Goal: Communication & Community: Answer question/provide support

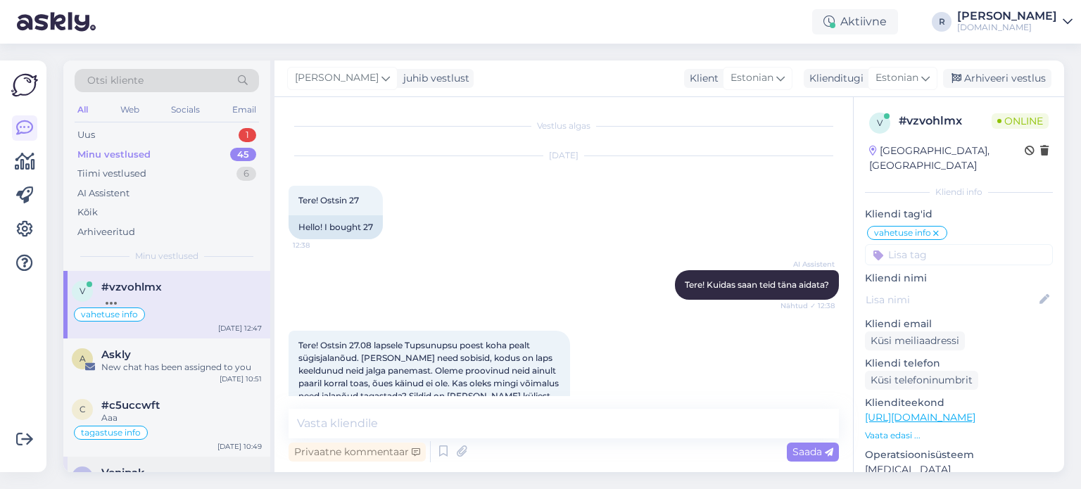
scroll to position [1264, 0]
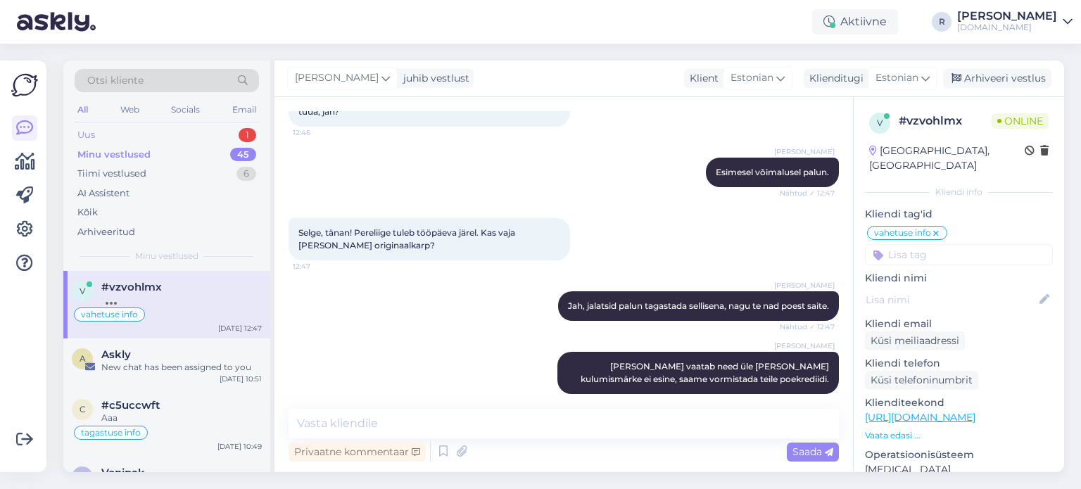
click at [94, 128] on div "Uus" at bounding box center [86, 135] width 18 height 14
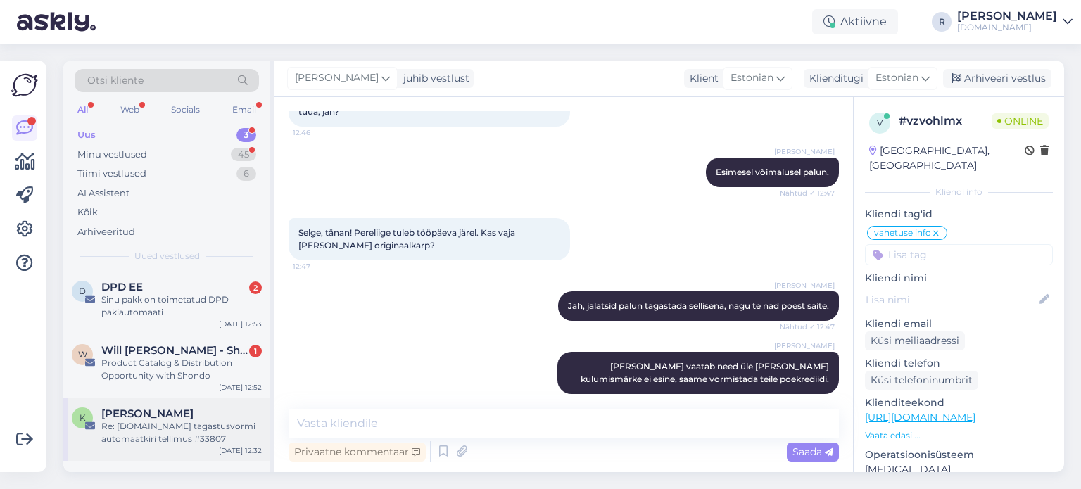
click at [158, 434] on div "Re: [DOMAIN_NAME] tagastusvormi automaatkiri tellimus #33807" at bounding box center [181, 432] width 161 height 25
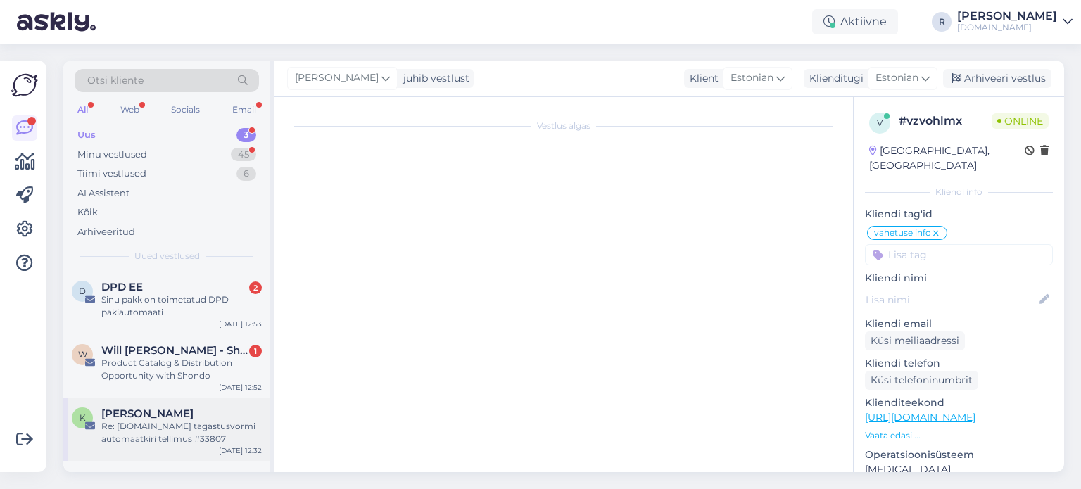
scroll to position [0, 0]
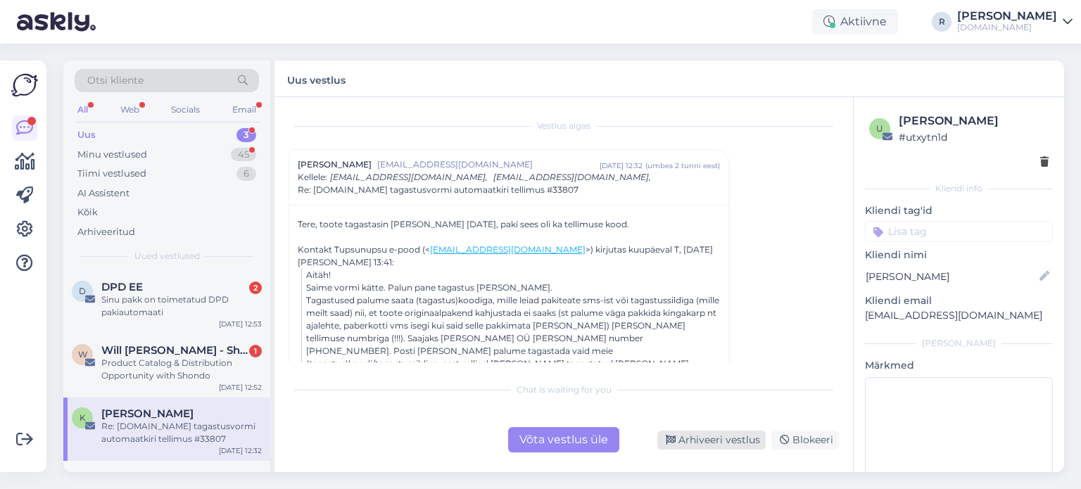
click at [732, 443] on div "Arhiveeri vestlus" at bounding box center [712, 440] width 108 height 19
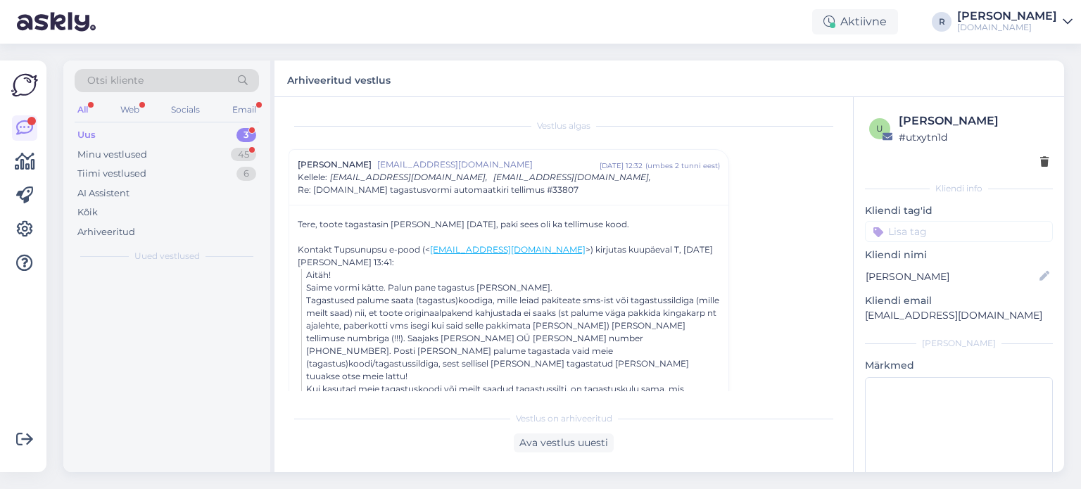
scroll to position [38, 0]
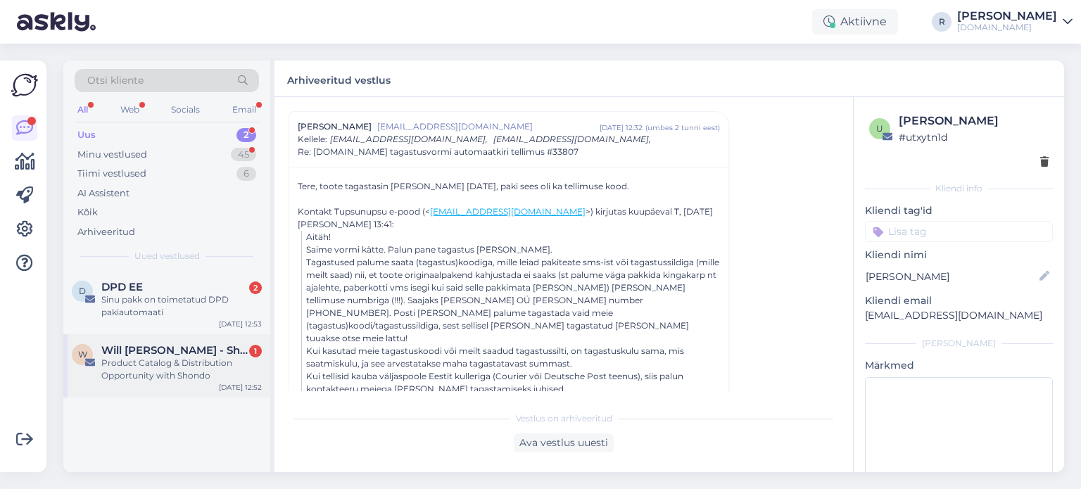
click at [158, 375] on div "Product Catalog & Distribution Opportunity with Shondo" at bounding box center [181, 369] width 161 height 25
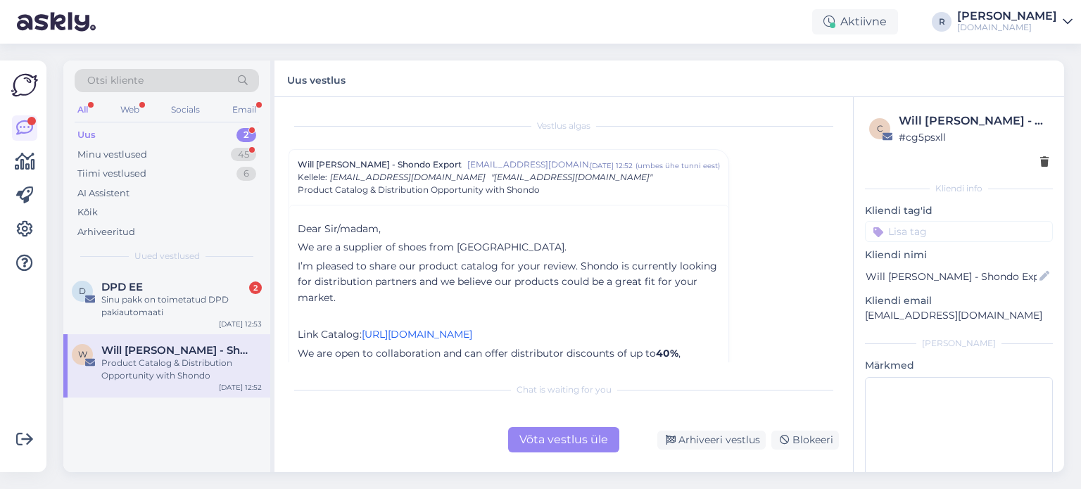
scroll to position [141, 0]
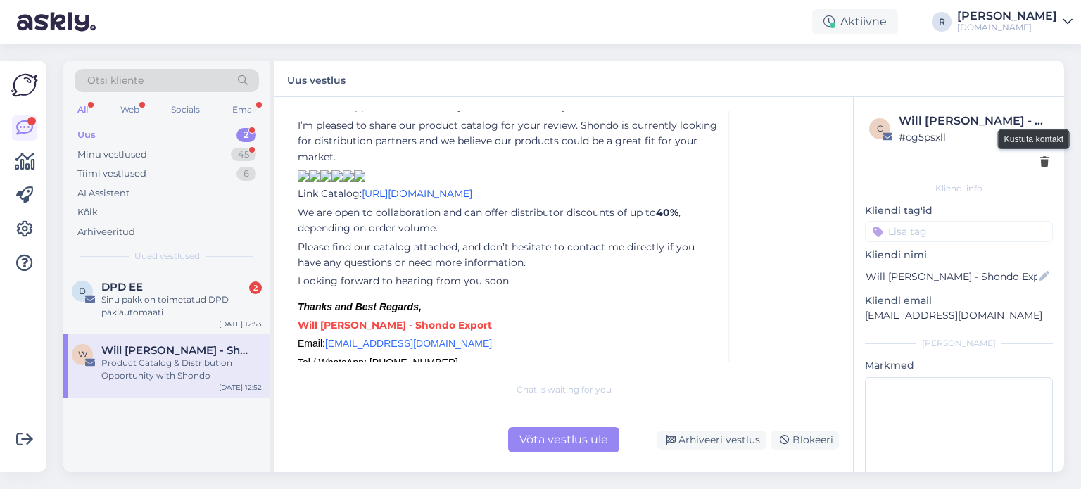
click at [1041, 165] on icon at bounding box center [1045, 163] width 8 height 10
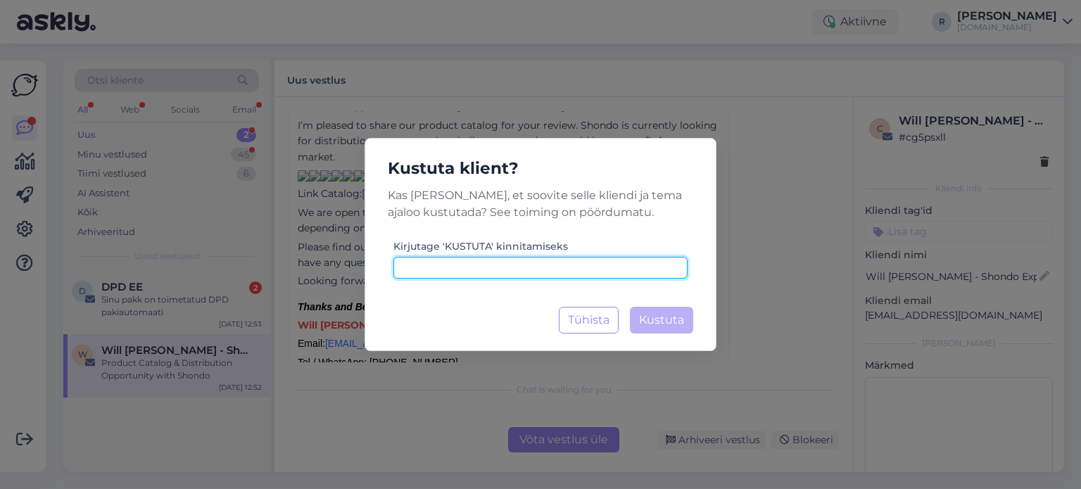
click at [513, 270] on input at bounding box center [541, 268] width 294 height 22
type input "kustuta"
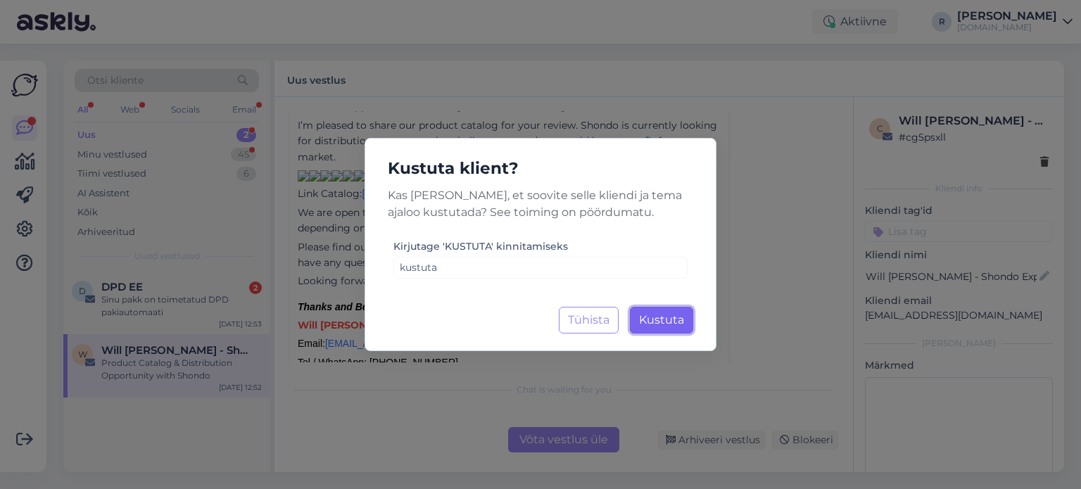
click at [665, 323] on span "Kustuta" at bounding box center [661, 319] width 45 height 13
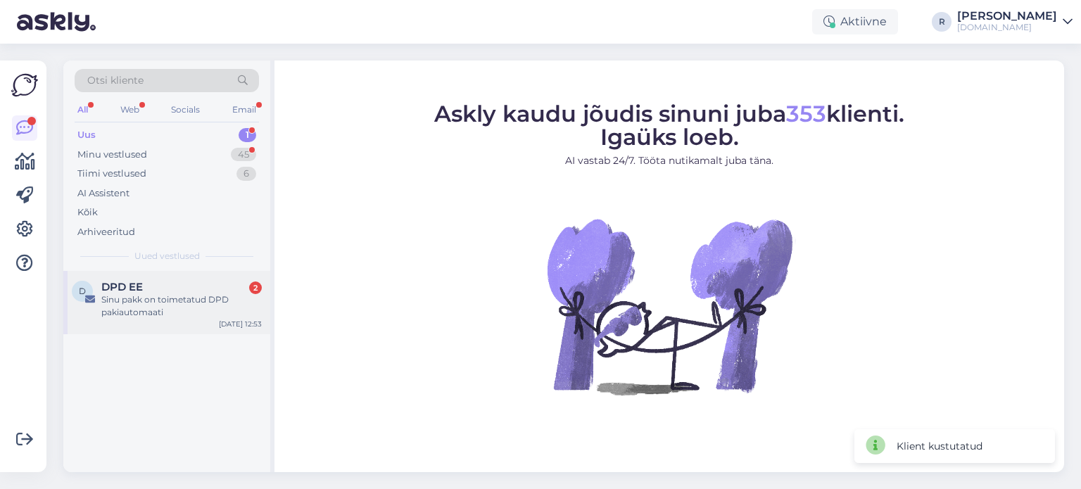
click at [125, 301] on div "Sinu pakk on toimetatud DPD pakiautomaati" at bounding box center [181, 306] width 161 height 25
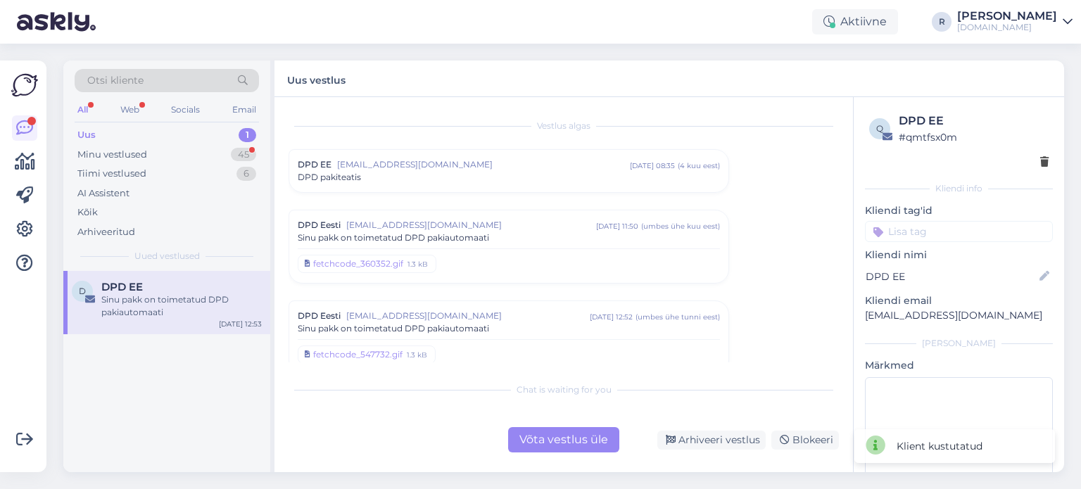
scroll to position [161, 0]
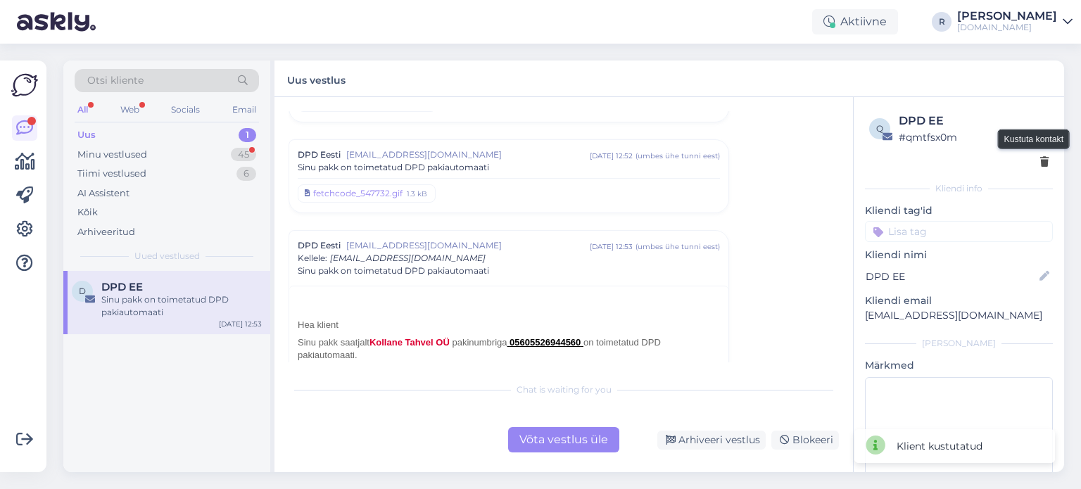
click at [1041, 162] on icon at bounding box center [1045, 163] width 8 height 10
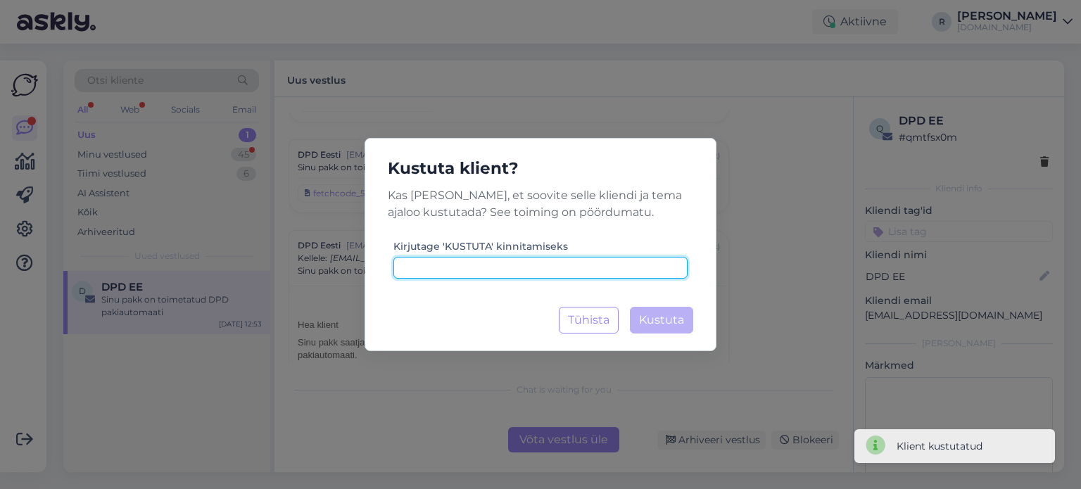
click at [510, 264] on input at bounding box center [541, 268] width 294 height 22
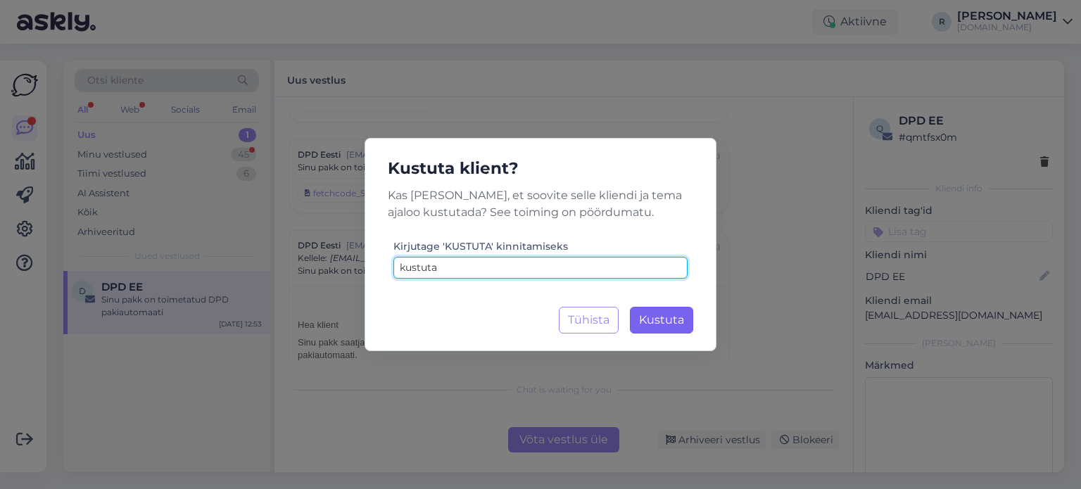
type input "kustuta"
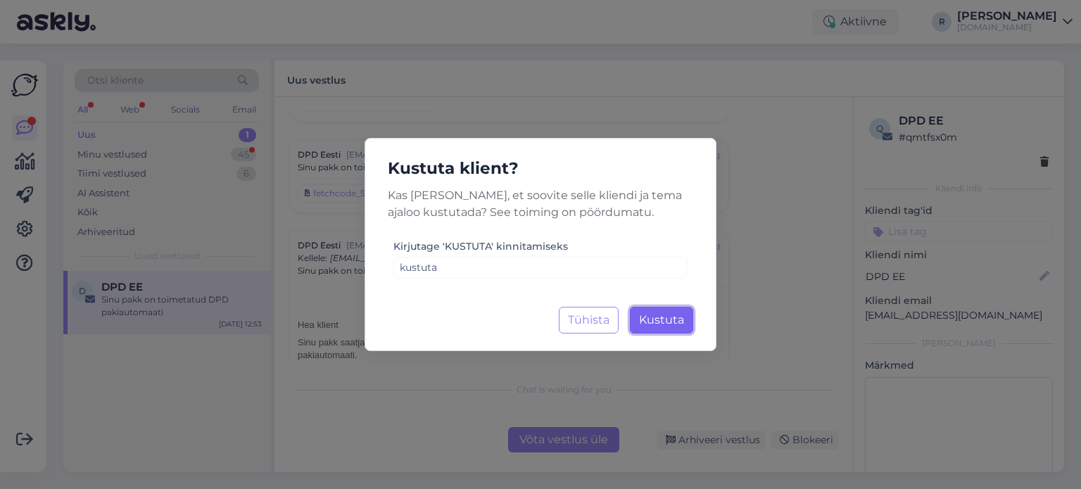
click at [665, 323] on span "Kustuta" at bounding box center [661, 319] width 45 height 13
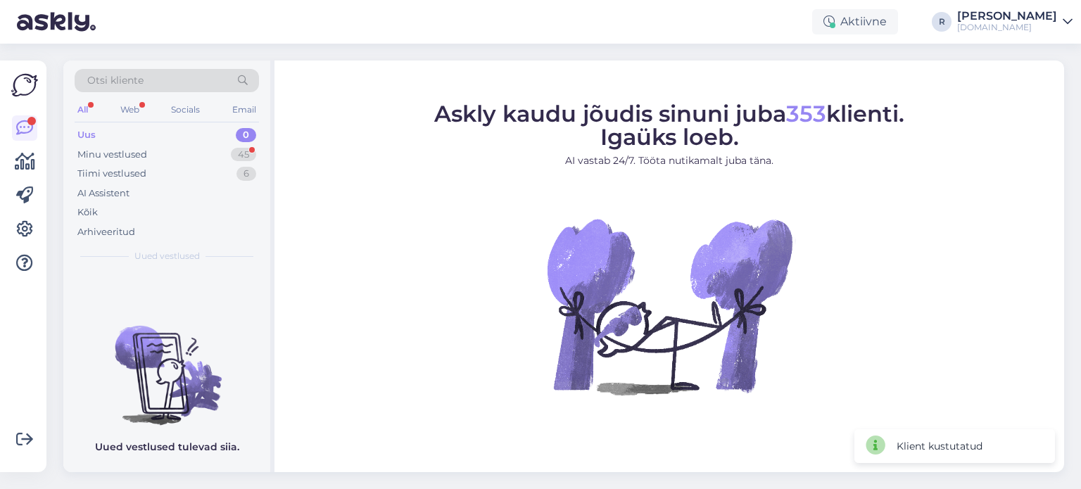
click at [91, 106] on div "All" at bounding box center [83, 110] width 16 height 18
click at [122, 104] on div "Web" at bounding box center [130, 110] width 25 height 18
click at [90, 111] on div "All" at bounding box center [83, 110] width 16 height 18
click at [99, 160] on div "Minu vestlused" at bounding box center [112, 155] width 70 height 14
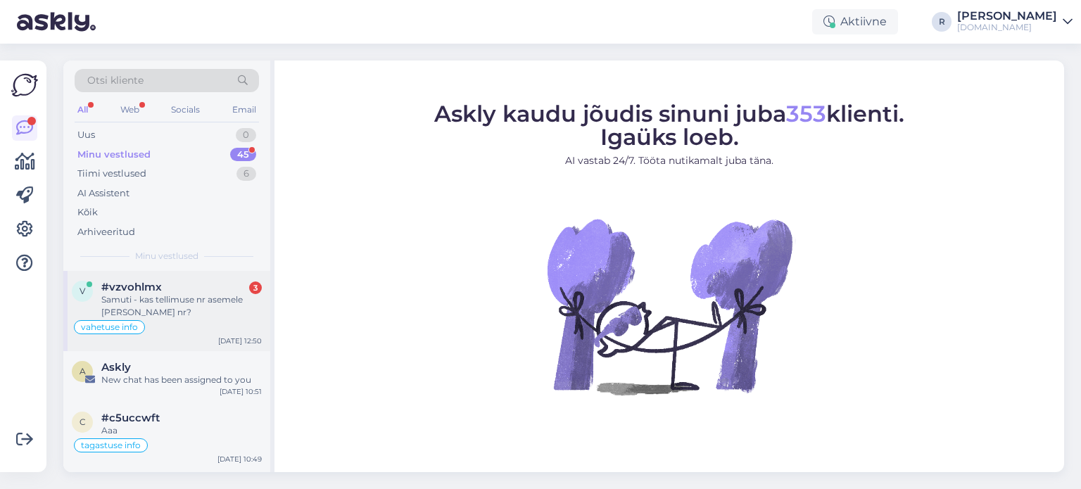
click at [153, 299] on div "Samuti - kas tellimuse nr asemele [PERSON_NAME] nr?" at bounding box center [181, 306] width 161 height 25
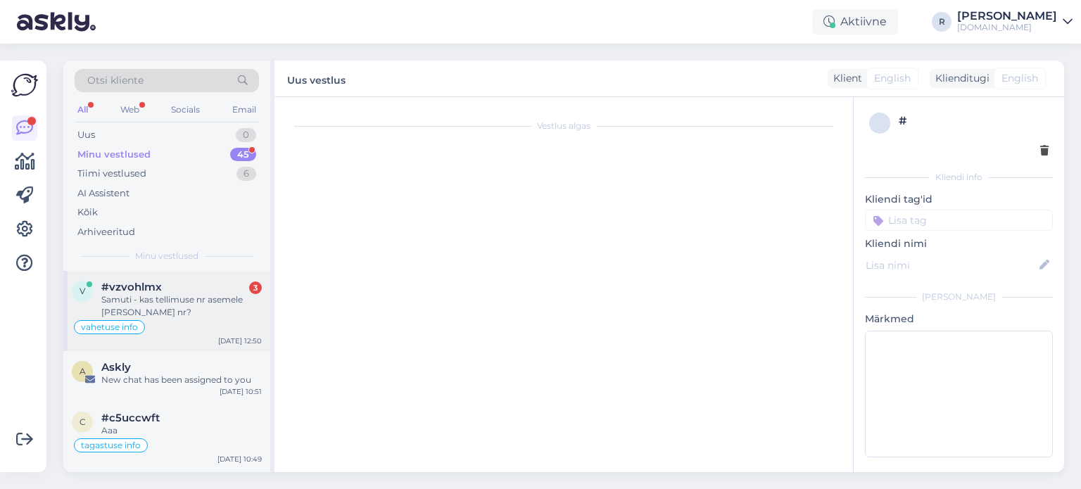
scroll to position [1471, 0]
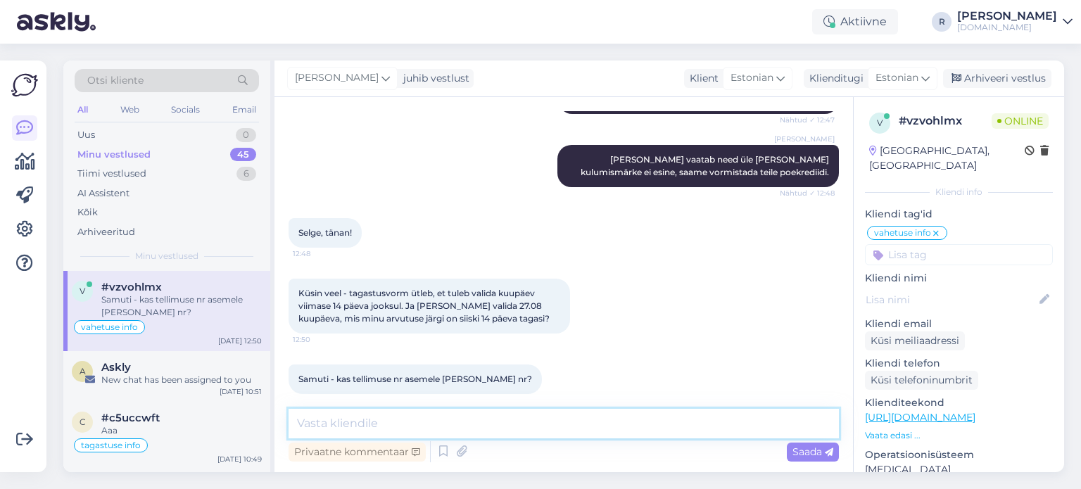
click at [448, 426] on textarea at bounding box center [564, 424] width 551 height 30
type textarea "Ä"
type textarea "Ärge täitke tagastusvormi. See on e-[PERSON_NAME] tellimuste jaoks :)"
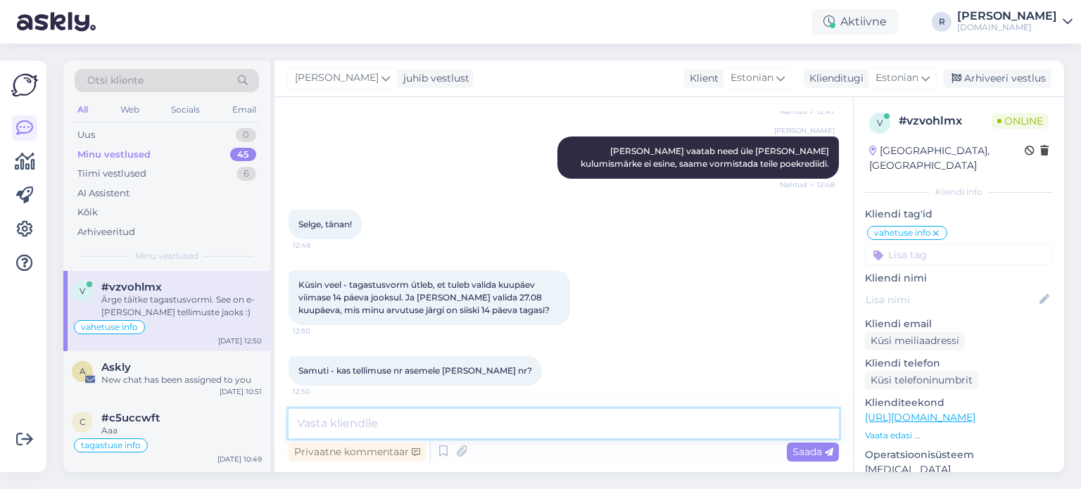
scroll to position [1532, 0]
